Goal: Contribute content: Contribute content

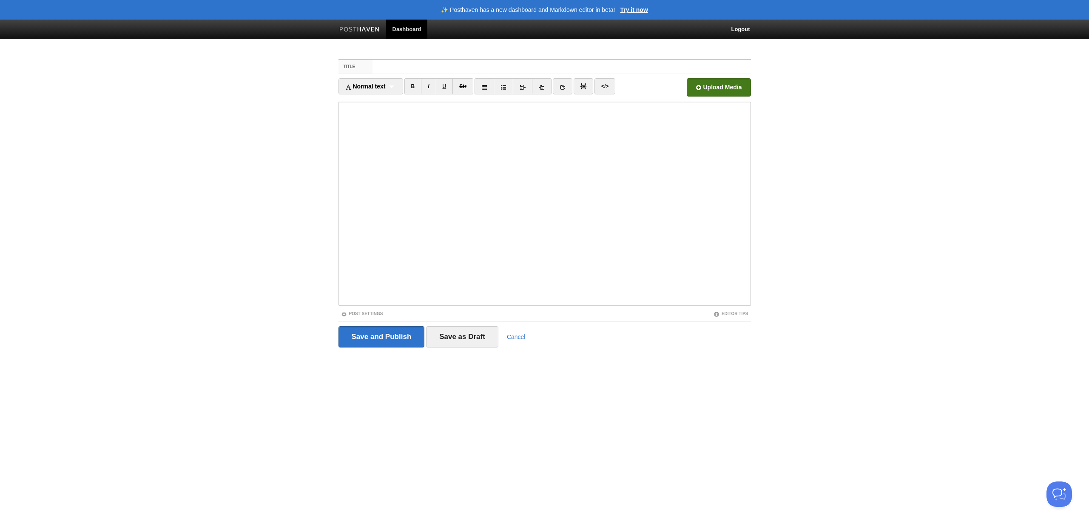
click at [721, 88] on input "file" at bounding box center [462, 89] width 644 height 43
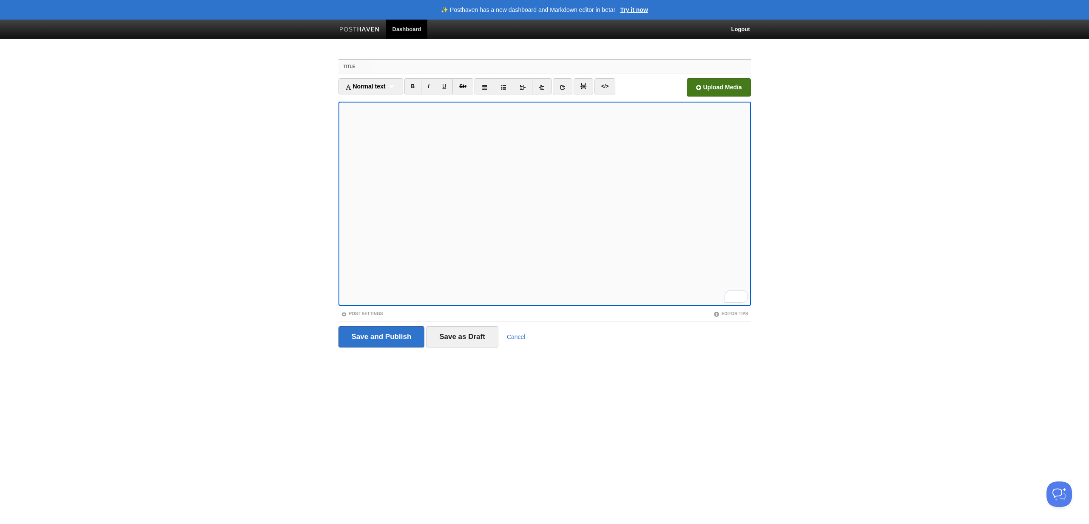
click at [411, 71] on input "Title" at bounding box center [562, 67] width 378 height 14
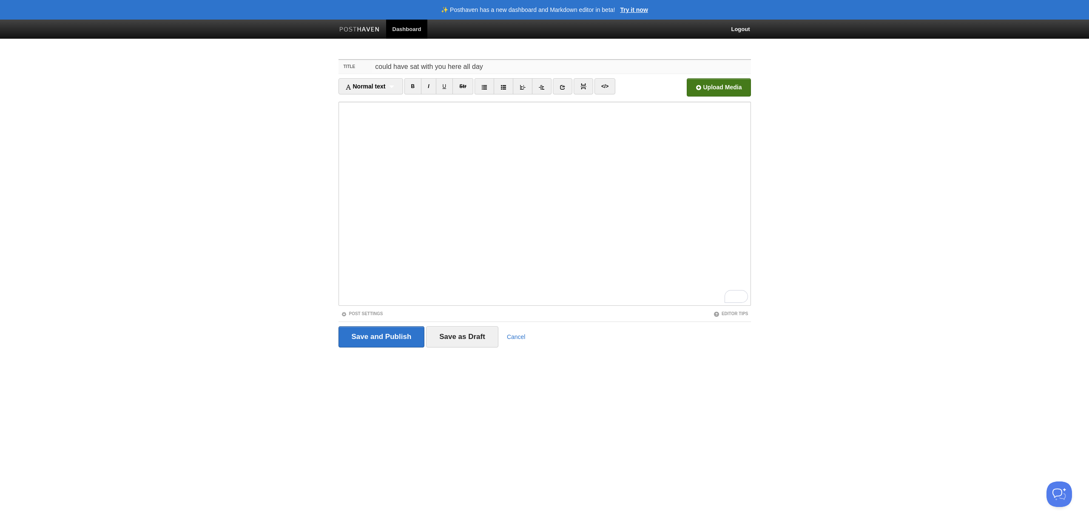
type input "could have sat with you here all day"
click at [714, 87] on input "file" at bounding box center [462, 89] width 644 height 43
click at [376, 336] on input "Save and Publish" at bounding box center [382, 336] width 86 height 21
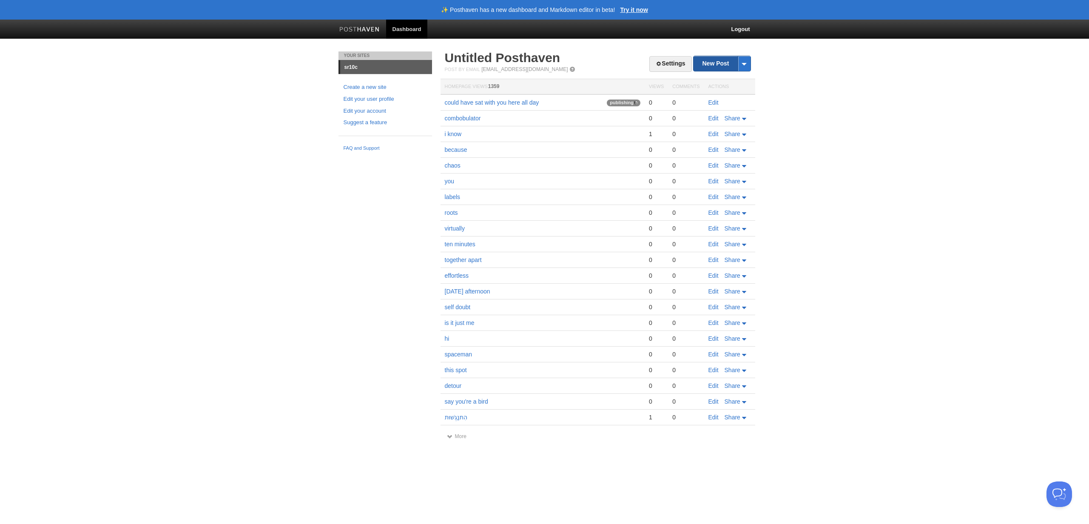
click at [714, 63] on link "New Post" at bounding box center [722, 63] width 57 height 15
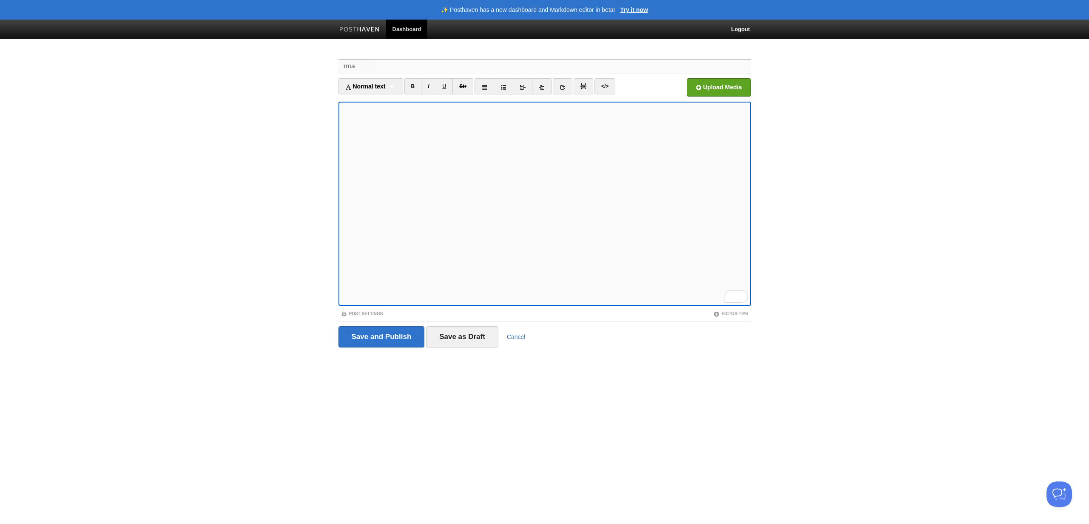
click at [400, 68] on input "Title" at bounding box center [562, 67] width 378 height 14
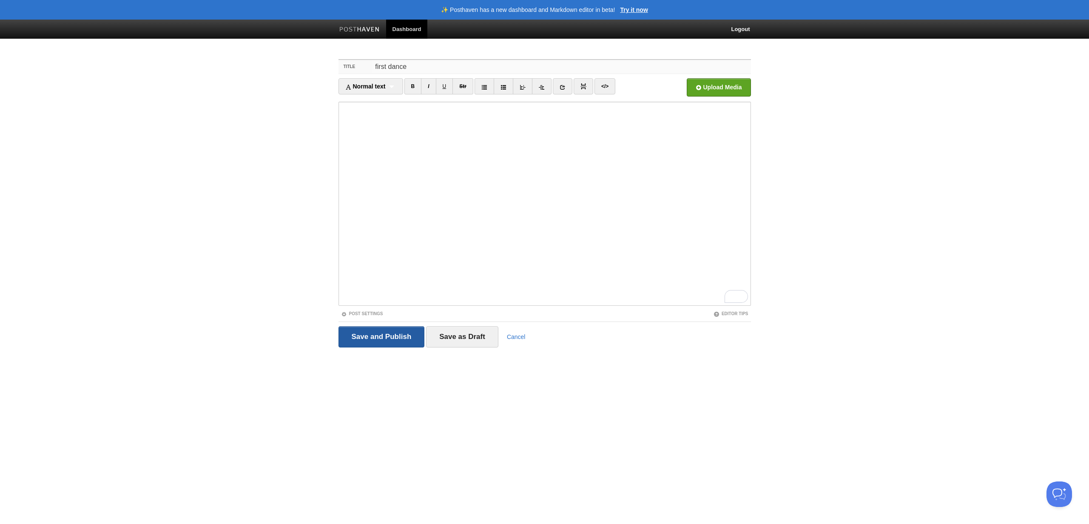
type input "first dance"
click at [387, 334] on input "Save and Publish" at bounding box center [382, 336] width 86 height 21
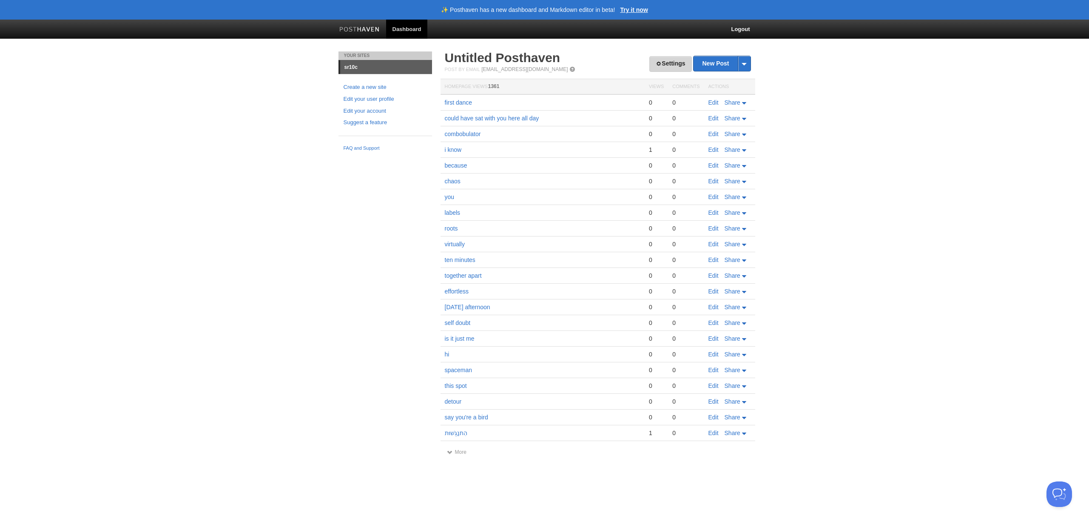
click at [678, 65] on link "Settings" at bounding box center [671, 64] width 42 height 16
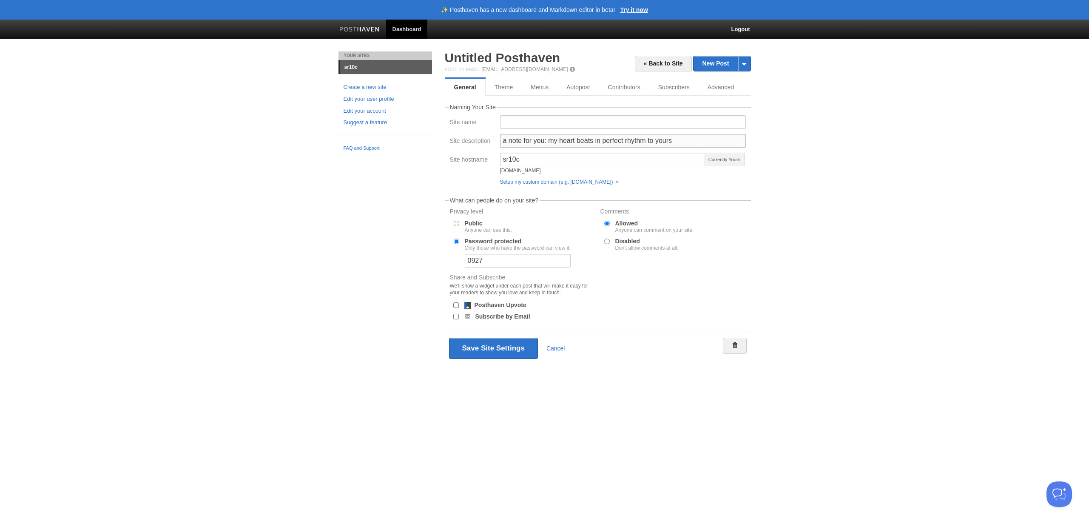
drag, startPoint x: 547, startPoint y: 142, endPoint x: 692, endPoint y: 142, distance: 145.1
click at [692, 142] on input "a note for you: my heart beats in perfect rhythm to yours" at bounding box center [623, 141] width 246 height 14
type input "a note for you: thank you for a wonderful weekend, my love."
click at [481, 353] on button "Save Site Settings" at bounding box center [493, 348] width 89 height 21
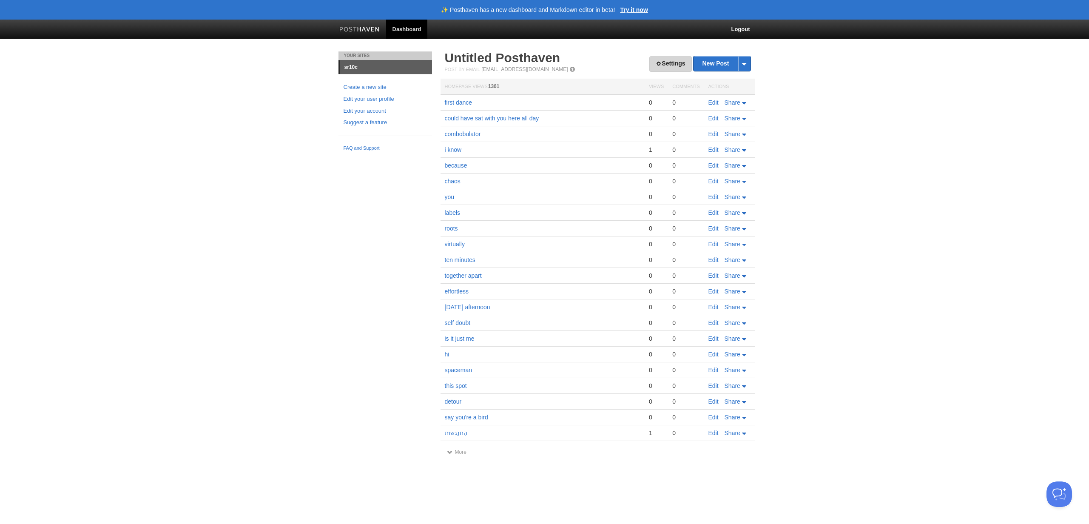
click at [672, 66] on link "Settings" at bounding box center [671, 64] width 42 height 16
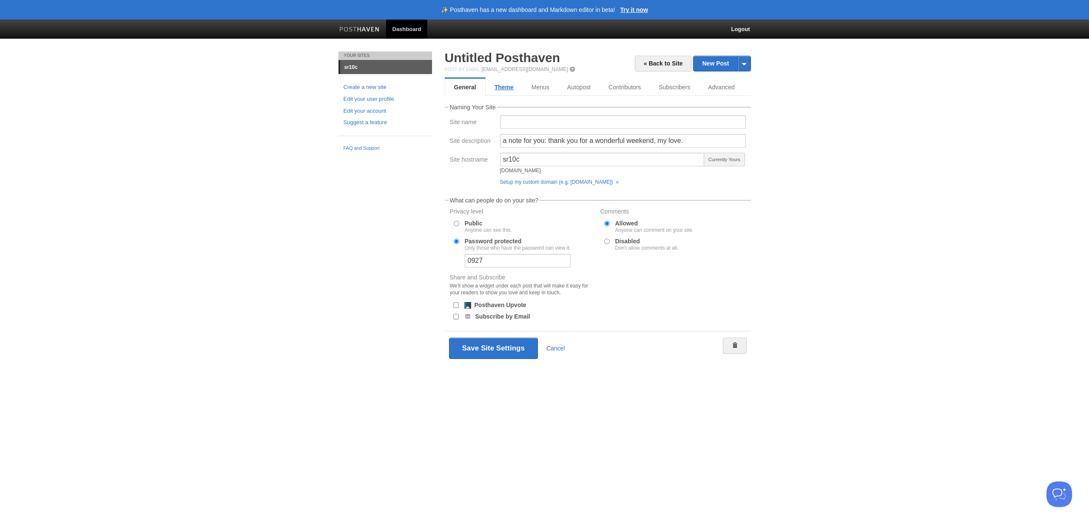
click at [496, 85] on link "Theme" at bounding box center [504, 87] width 37 height 17
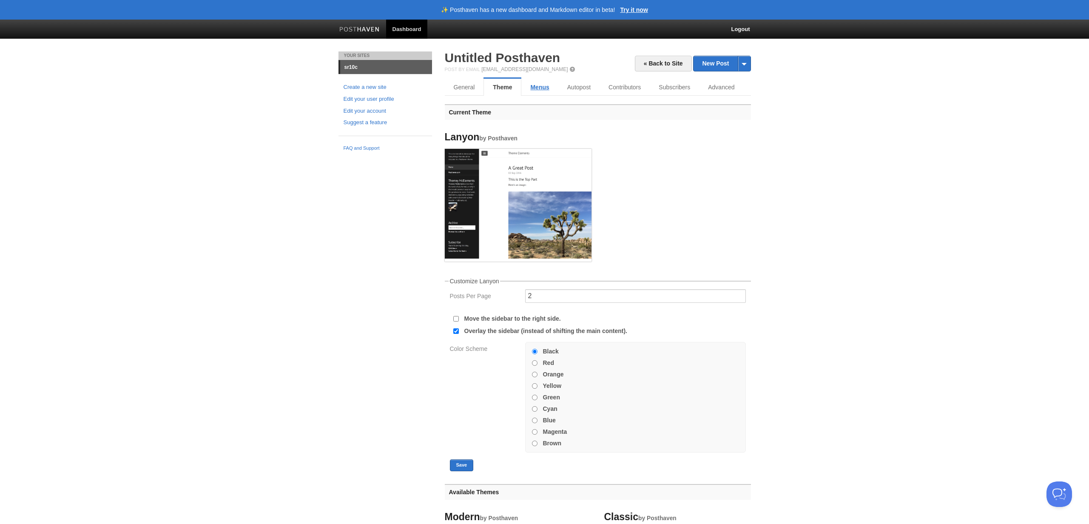
click at [536, 83] on link "Menus" at bounding box center [540, 87] width 37 height 17
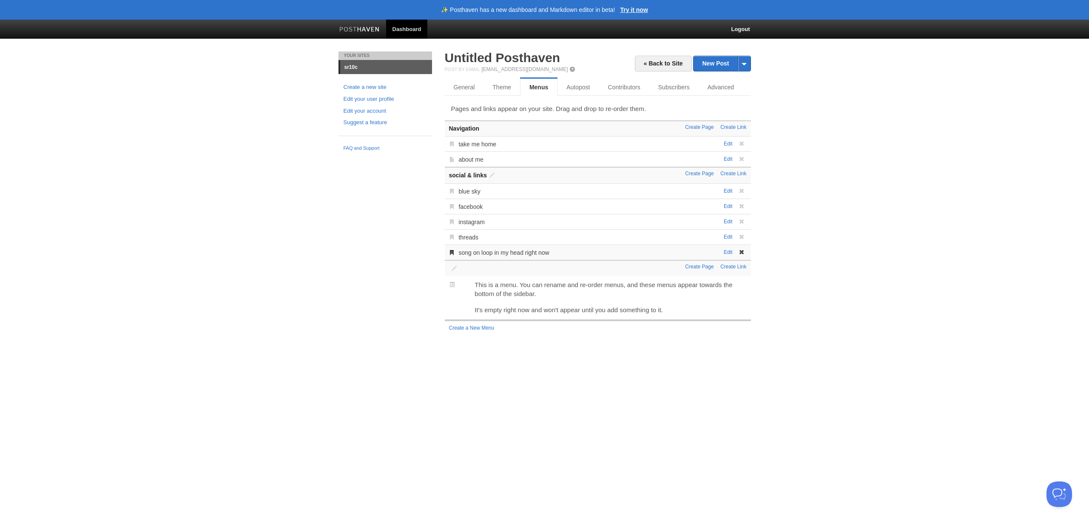
click at [731, 256] on div "Edit song on loop in my head right now [PERSON_NAME] song on loop in my head ri…" at bounding box center [598, 252] width 306 height 15
click at [730, 252] on link "Edit" at bounding box center [728, 252] width 9 height 6
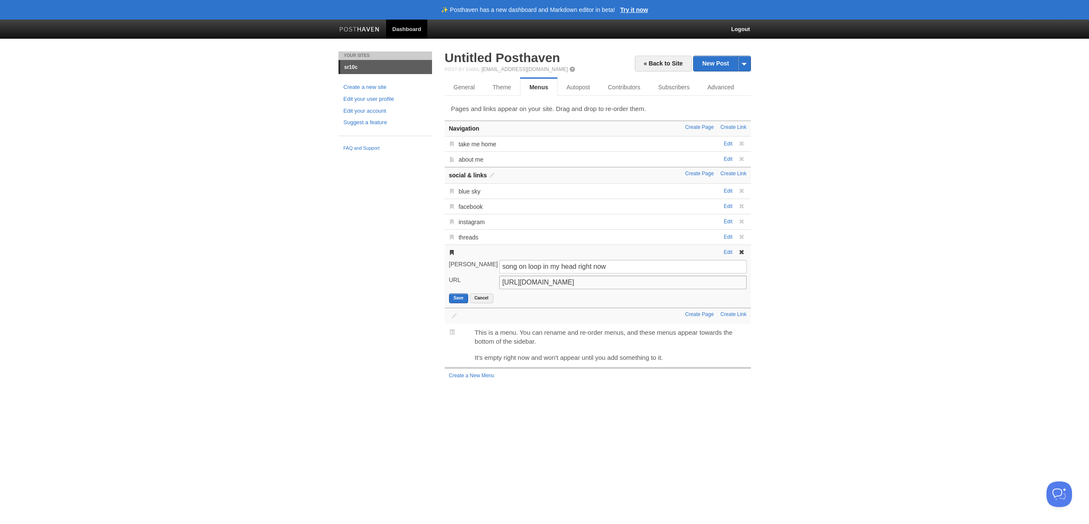
click at [552, 279] on input "[URL][DOMAIN_NAME]" at bounding box center [622, 283] width 247 height 14
paste input "kag0TsZzxpw?si=887OwbbO1u2JXoK4"
type input "[URL][DOMAIN_NAME]"
click at [461, 298] on button "Save" at bounding box center [458, 299] width 19 height 10
